Goal: Transaction & Acquisition: Purchase product/service

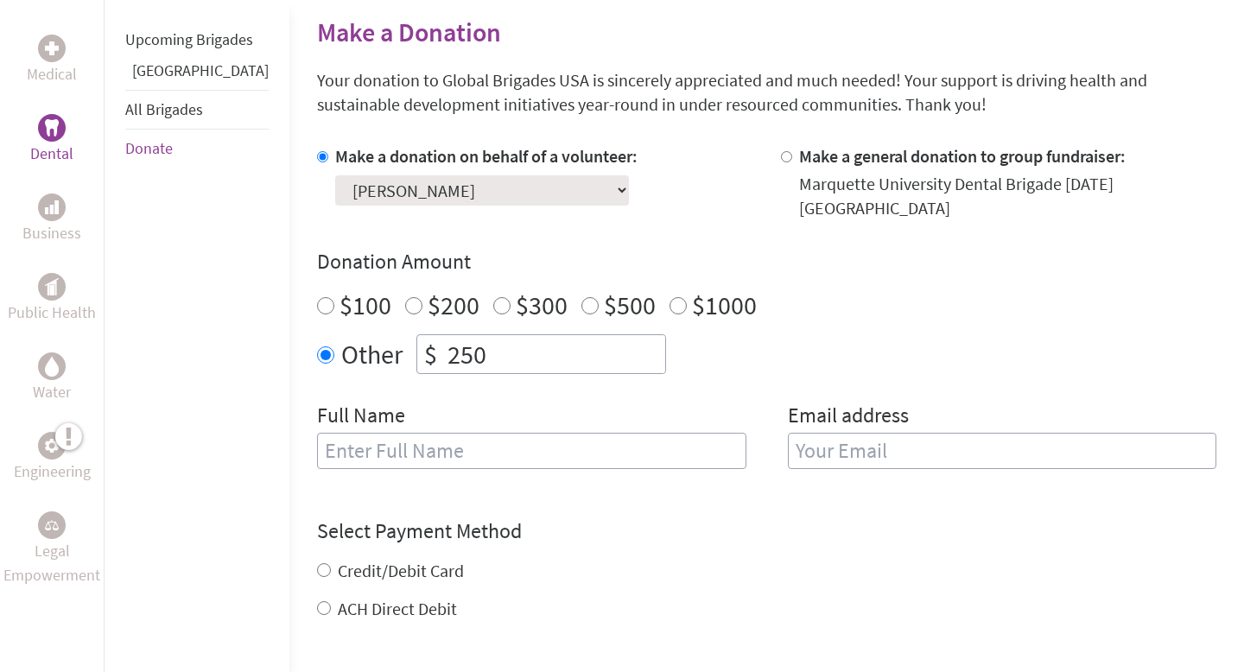
click at [534, 338] on input "250" at bounding box center [554, 354] width 221 height 38
type input "271.28"
click at [566, 435] on input "text" at bounding box center [531, 451] width 429 height 36
type input "[PERSON_NAME]"
type input "[EMAIL_ADDRESS][PERSON_NAME][DOMAIN_NAME]"
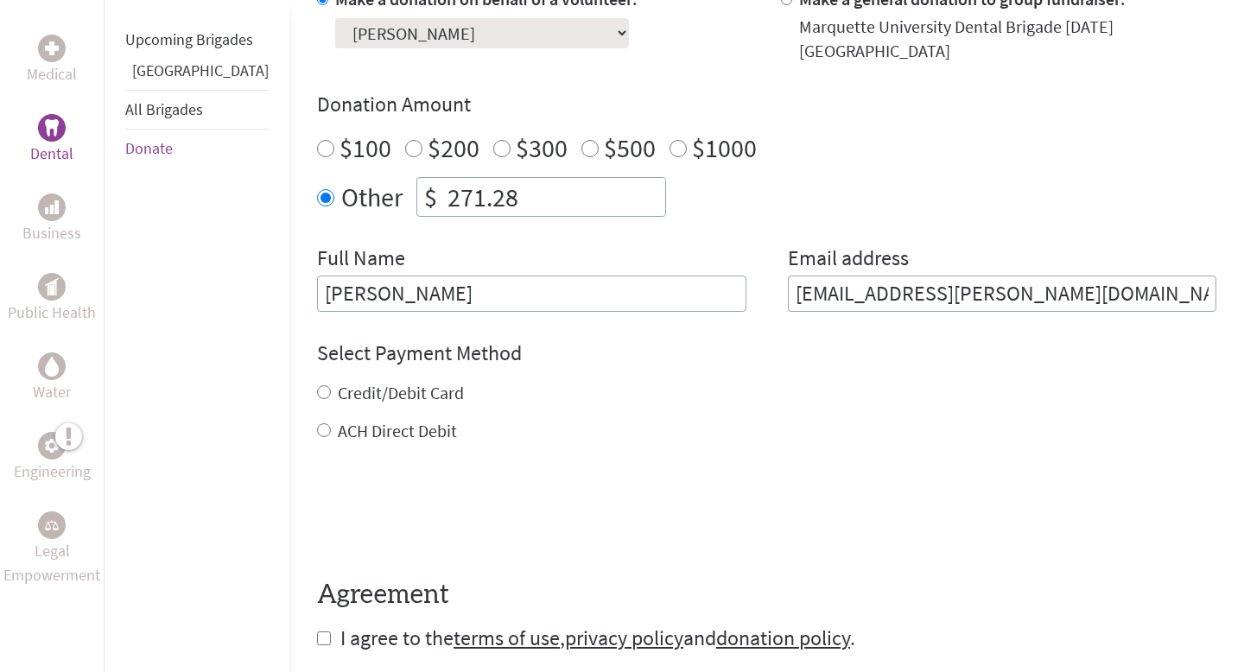
scroll to position [581, 0]
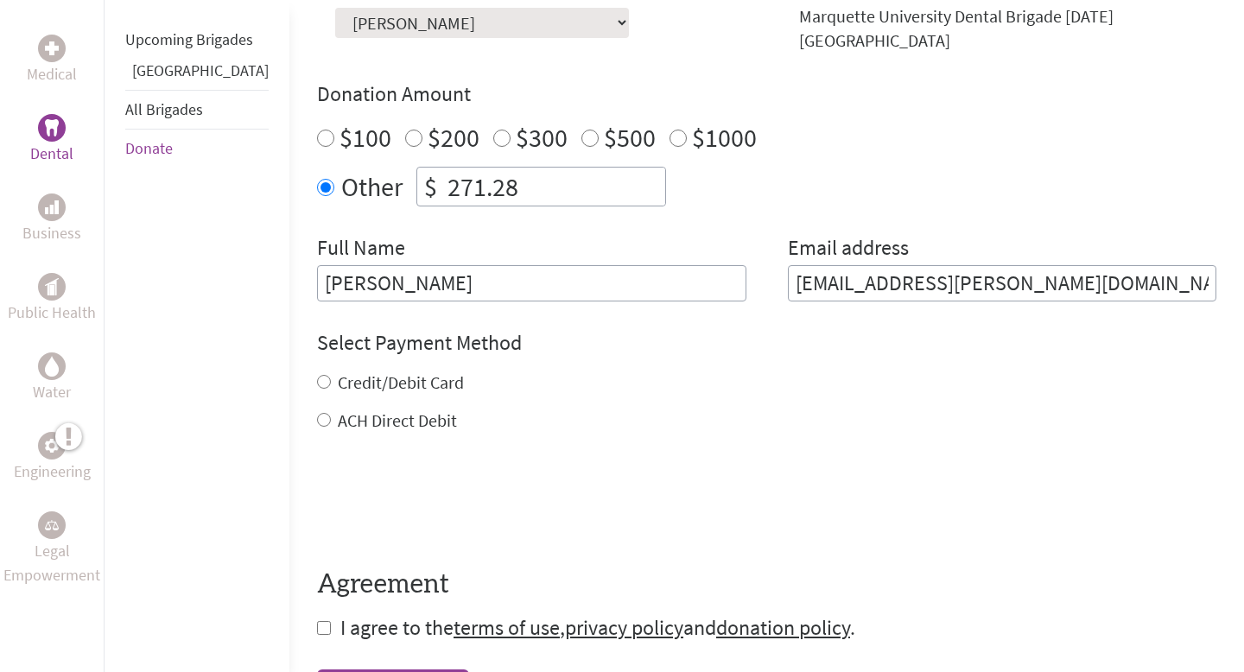
click at [339, 372] on label "Credit/Debit Card" at bounding box center [401, 382] width 126 height 22
click at [331, 375] on input "Credit/Debit Card" at bounding box center [324, 382] width 14 height 14
radio input "true"
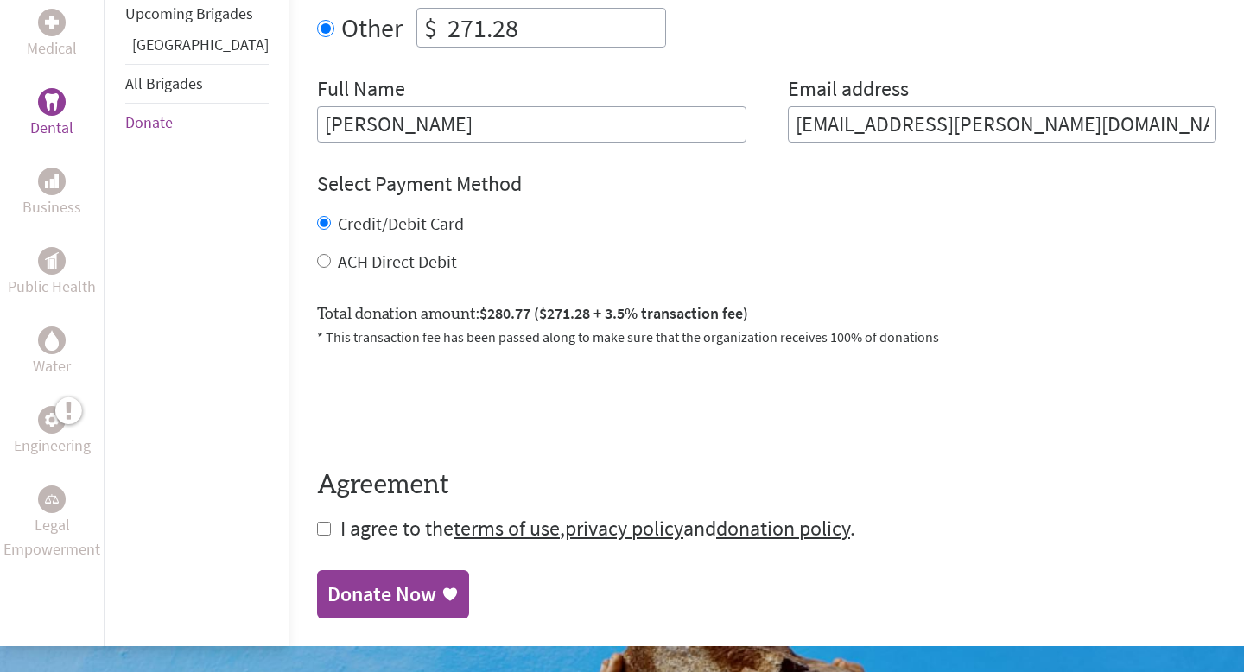
scroll to position [788, 0]
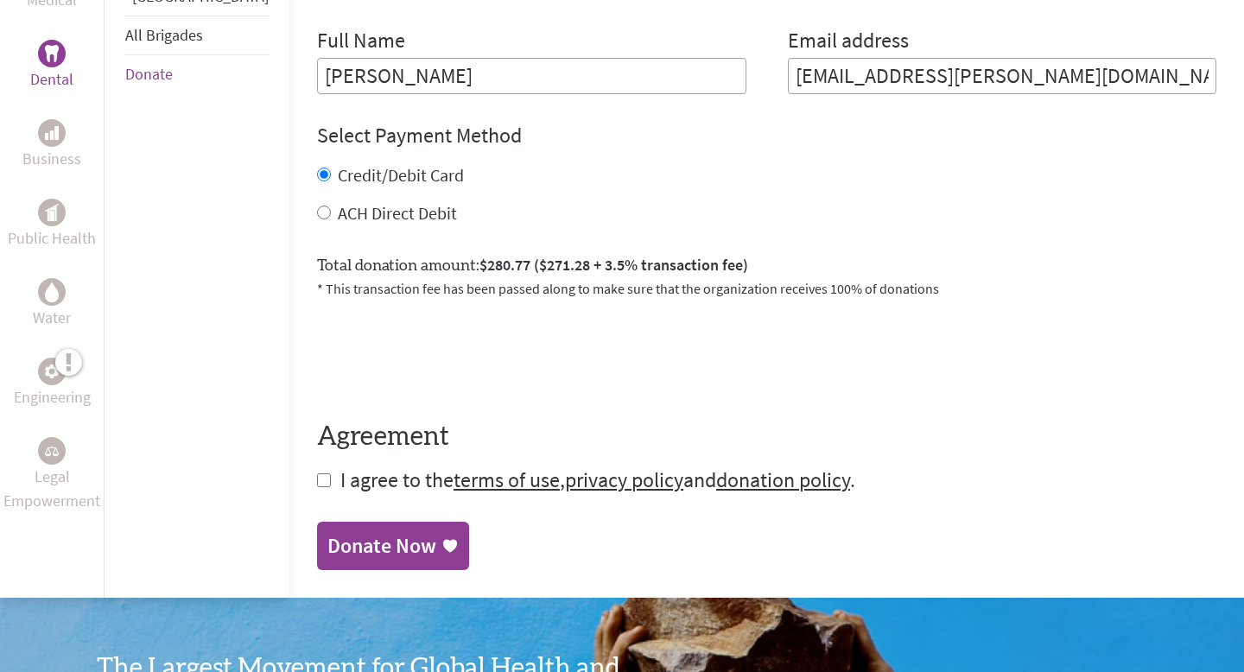
click at [317, 473] on input "checkbox" at bounding box center [324, 480] width 14 height 14
checkbox input "true"
click at [340, 538] on div "Donate Now" at bounding box center [381, 548] width 109 height 28
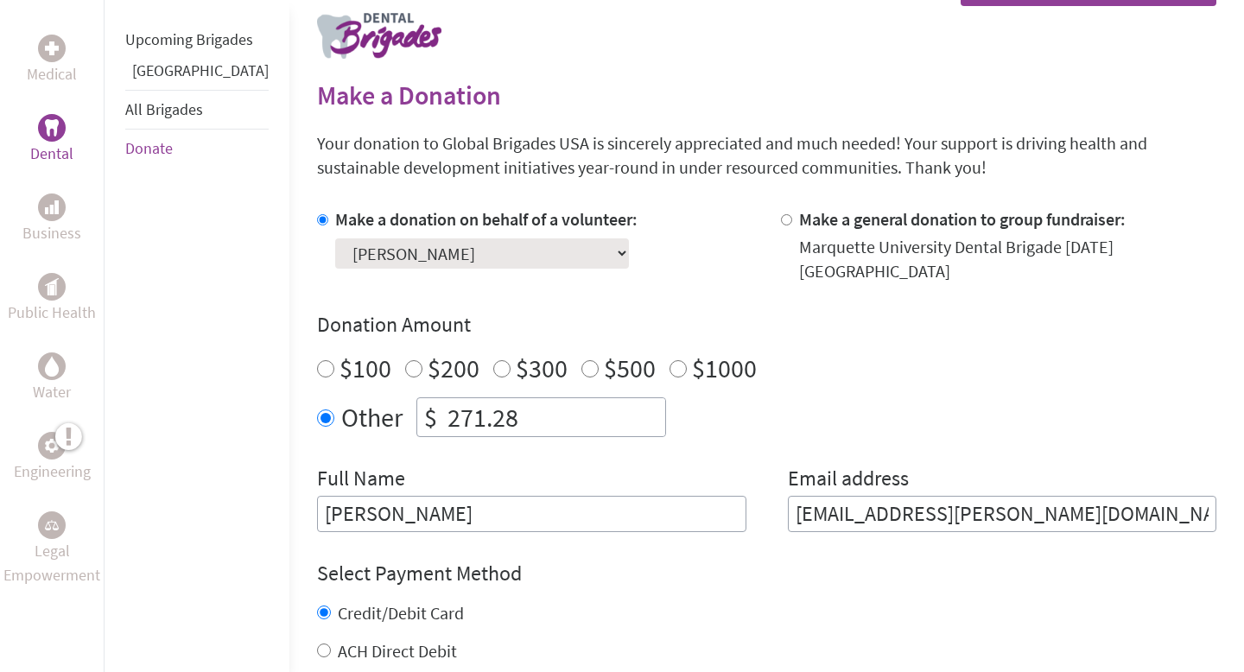
scroll to position [365, 0]
